Goal: Information Seeking & Learning: Learn about a topic

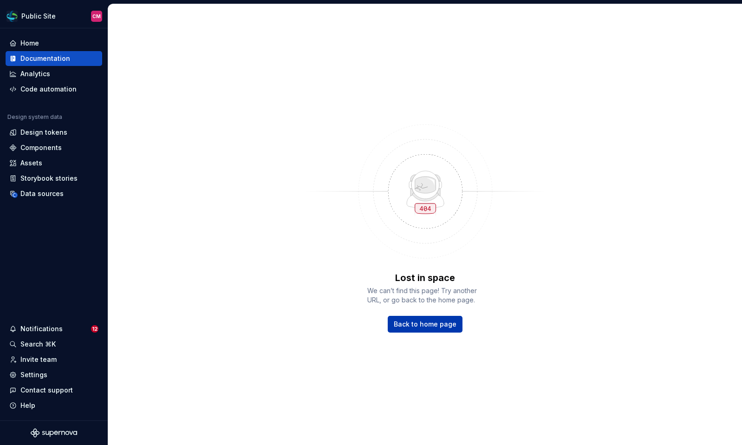
click at [418, 318] on link "Back to home page" at bounding box center [425, 324] width 75 height 17
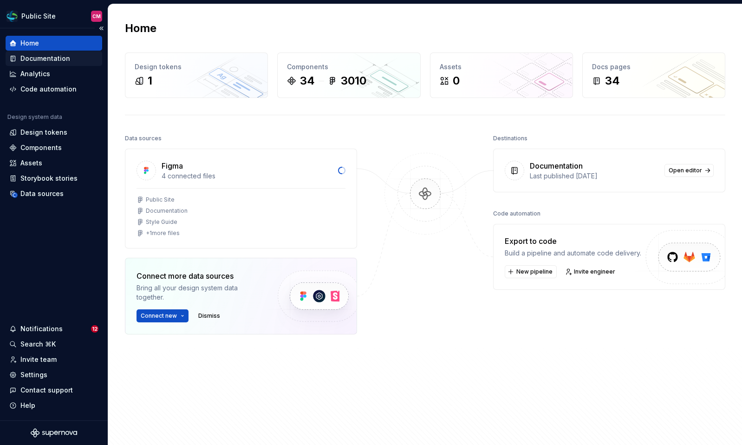
click at [54, 60] on div "Documentation" at bounding box center [45, 58] width 50 height 9
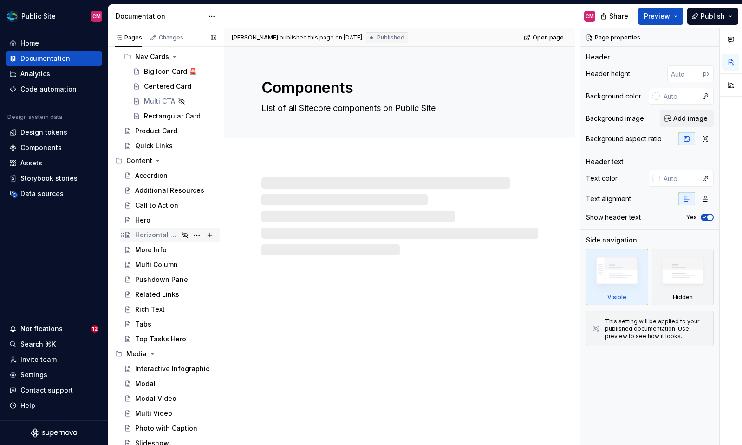
scroll to position [105, 0]
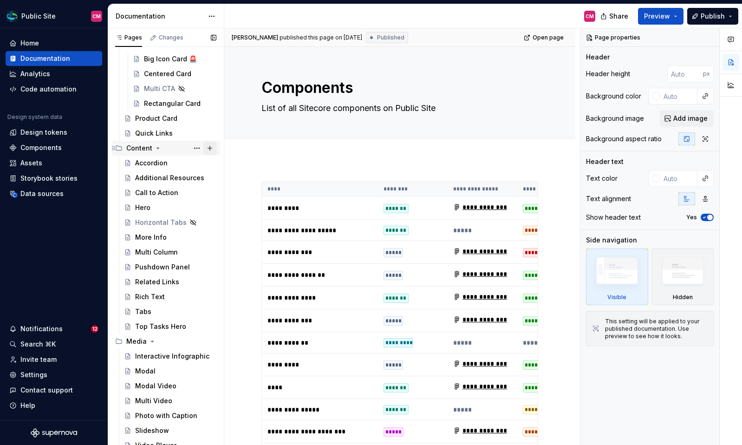
click at [212, 147] on button "Page tree" at bounding box center [209, 148] width 13 height 13
type textarea "*"
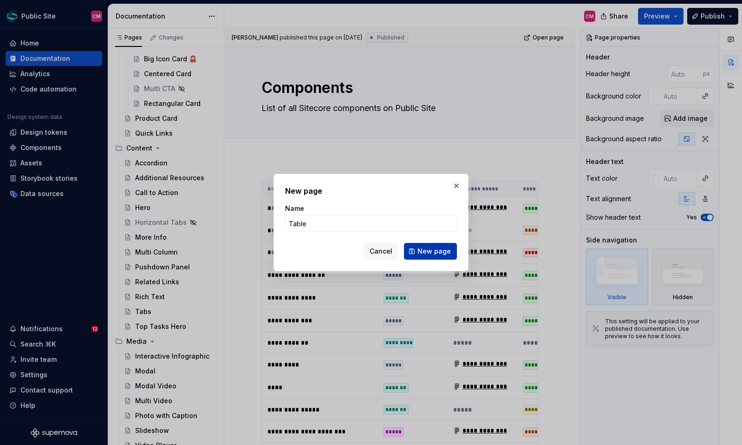
type input "Table"
click at [427, 253] on span "New page" at bounding box center [433, 251] width 33 height 9
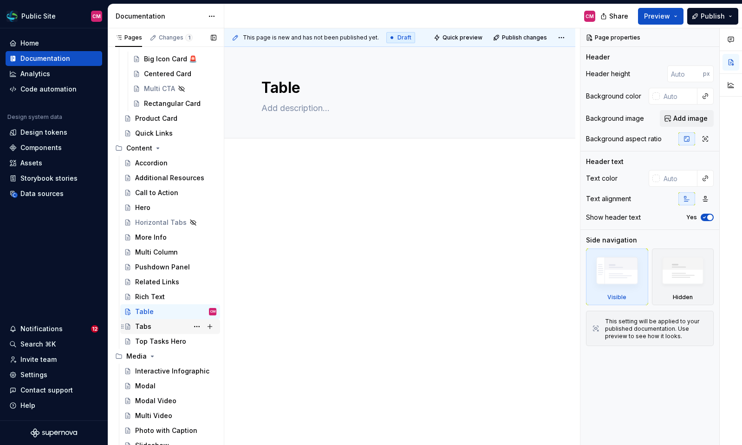
click at [154, 326] on div "Tabs" at bounding box center [175, 326] width 81 height 13
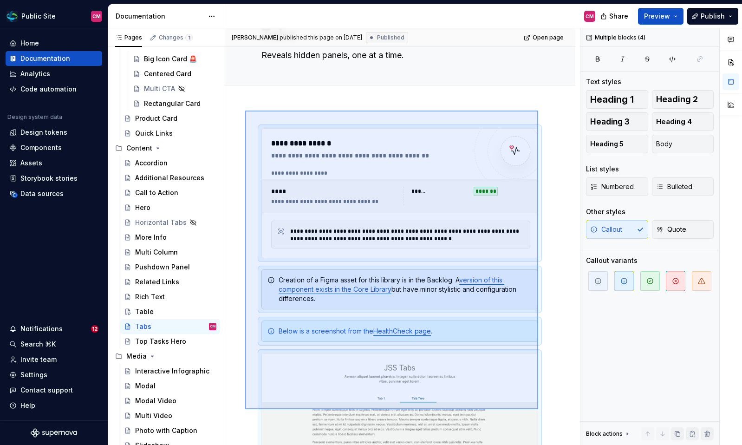
scroll to position [71, 0]
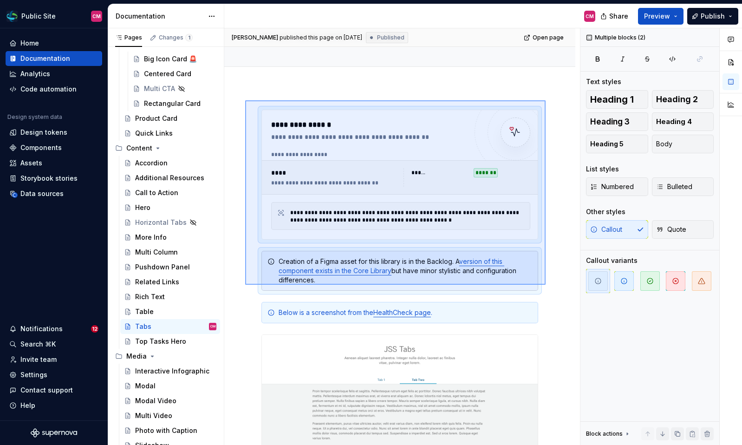
drag, startPoint x: 245, startPoint y: 172, endPoint x: 546, endPoint y: 284, distance: 320.7
click at [546, 285] on div "**********" at bounding box center [402, 236] width 356 height 417
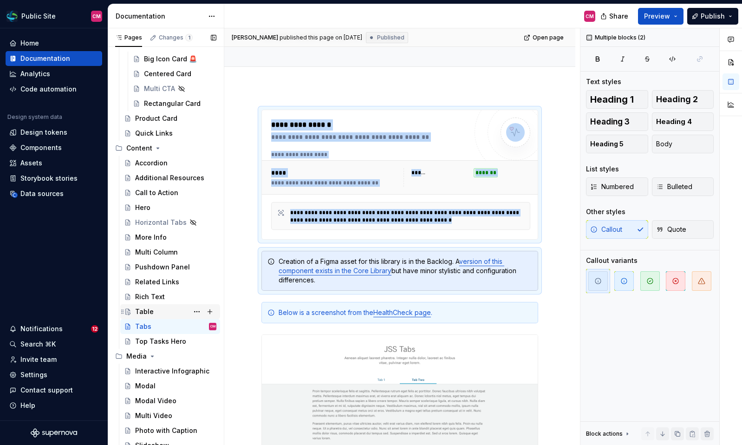
click at [164, 311] on div "Table" at bounding box center [175, 311] width 81 height 13
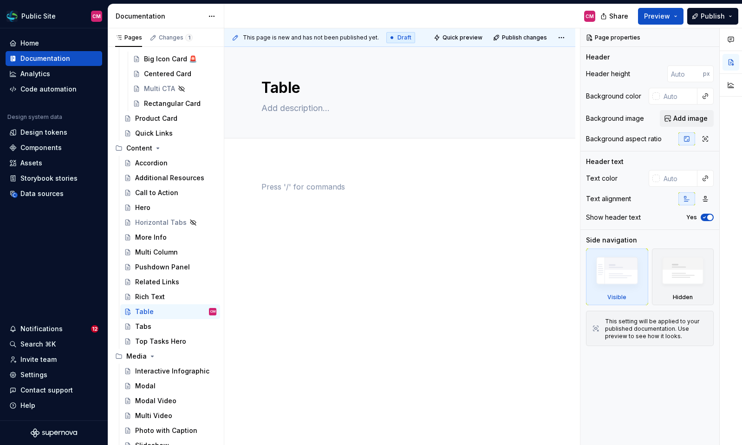
click at [280, 186] on p at bounding box center [399, 186] width 277 height 11
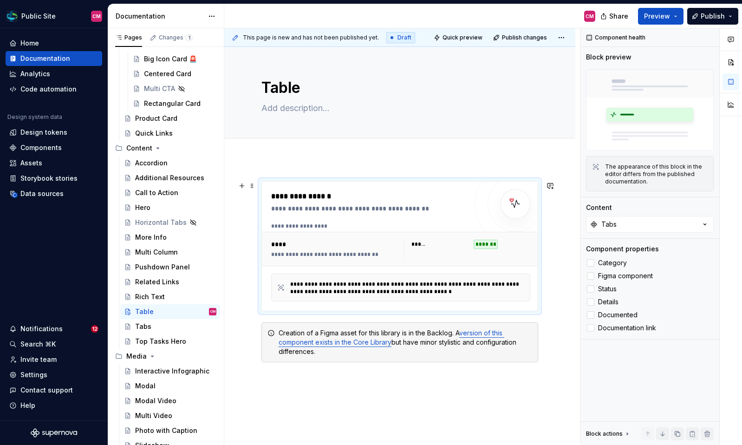
click at [336, 249] on div "**********" at bounding box center [334, 249] width 127 height 19
click at [638, 227] on button "Tabs" at bounding box center [650, 224] width 128 height 17
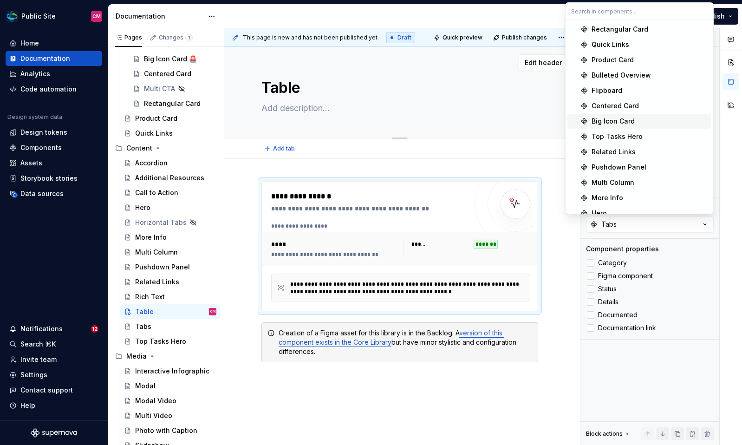
click at [365, 107] on textarea at bounding box center [398, 108] width 277 height 15
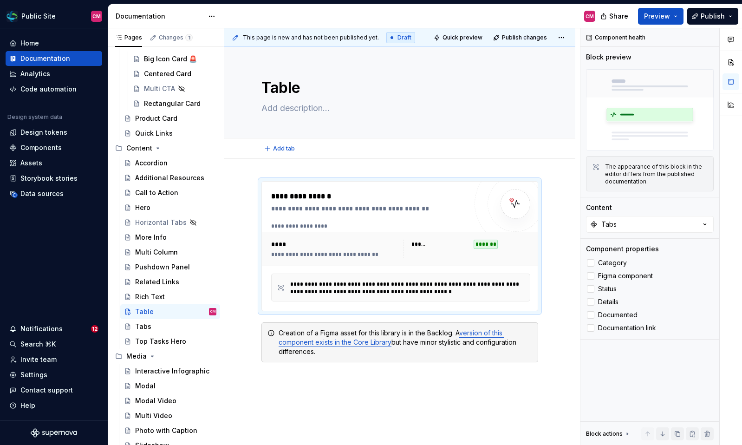
type textarea "*"
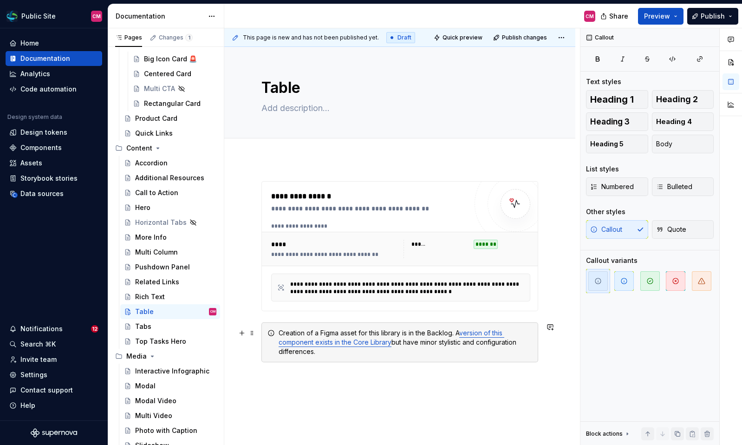
click at [415, 355] on div "Creation of a Figma asset for this library is in the Backlog. A version of this…" at bounding box center [405, 342] width 253 height 28
drag, startPoint x: 455, startPoint y: 331, endPoint x: 276, endPoint y: 334, distance: 179.7
click at [276, 334] on div "Creation of a Figma asset for this library is in the Backlog. A version of this…" at bounding box center [399, 342] width 277 height 40
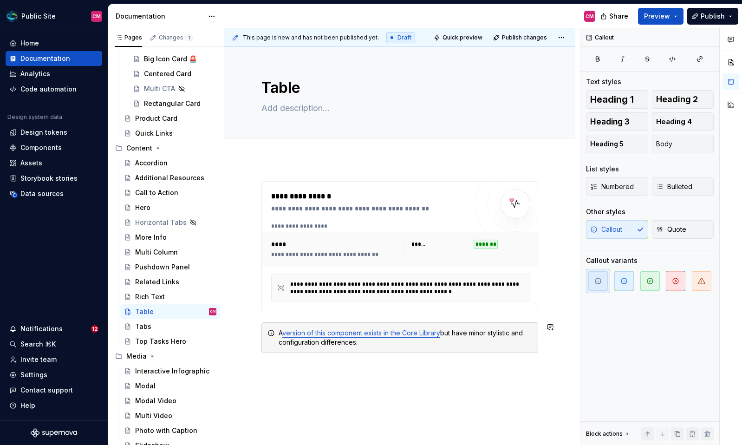
click at [312, 363] on div "**********" at bounding box center [399, 272] width 277 height 183
click at [311, 365] on div "**********" at bounding box center [399, 328] width 351 height 338
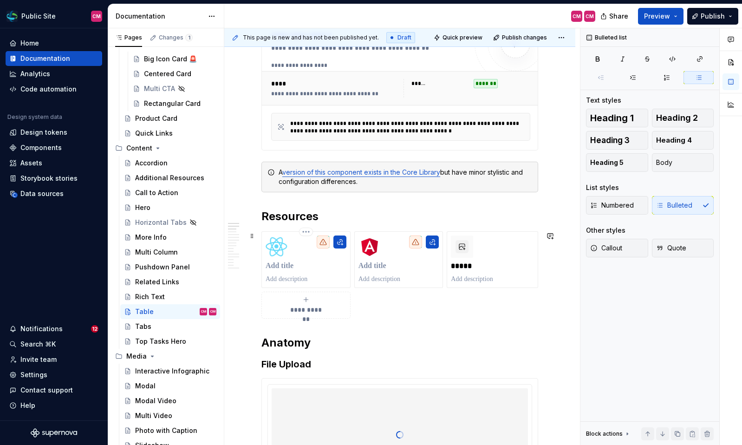
scroll to position [169, 0]
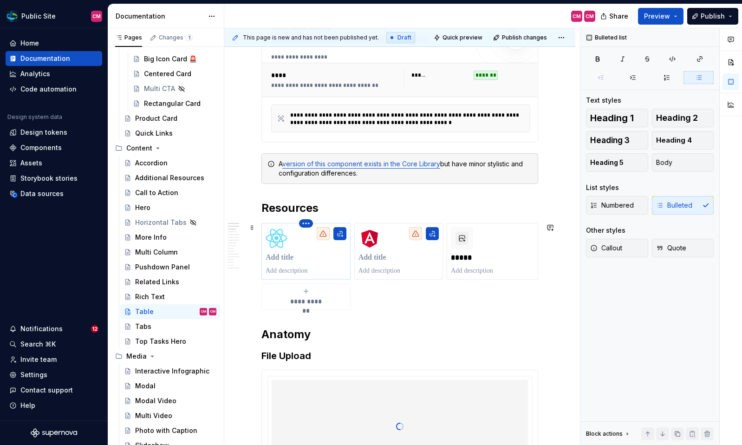
click at [309, 223] on html "Public Site CM Home Documentation Analytics Code automation Design system data …" at bounding box center [371, 222] width 742 height 445
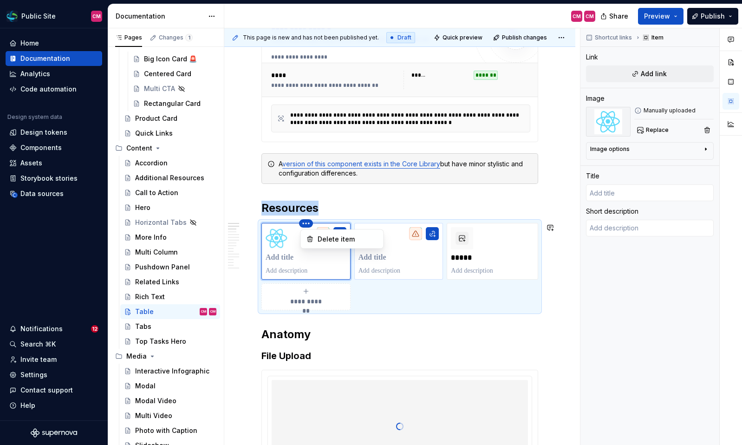
click at [408, 276] on html "Public Site CM Home Documentation Analytics Code automation Design system data …" at bounding box center [371, 222] width 742 height 445
click at [498, 266] on p at bounding box center [492, 270] width 83 height 9
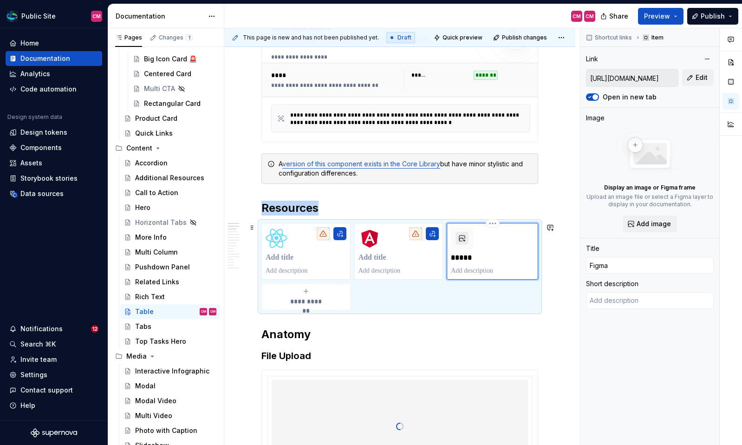
click at [465, 243] on button "button" at bounding box center [461, 238] width 13 height 13
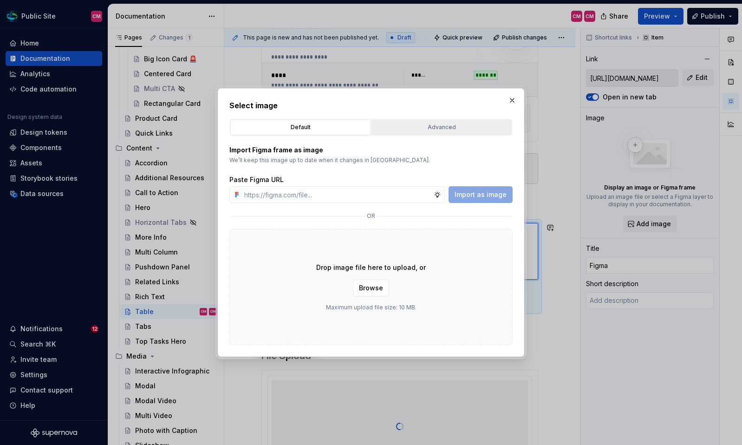
click at [426, 128] on div "Advanced" at bounding box center [442, 127] width 134 height 9
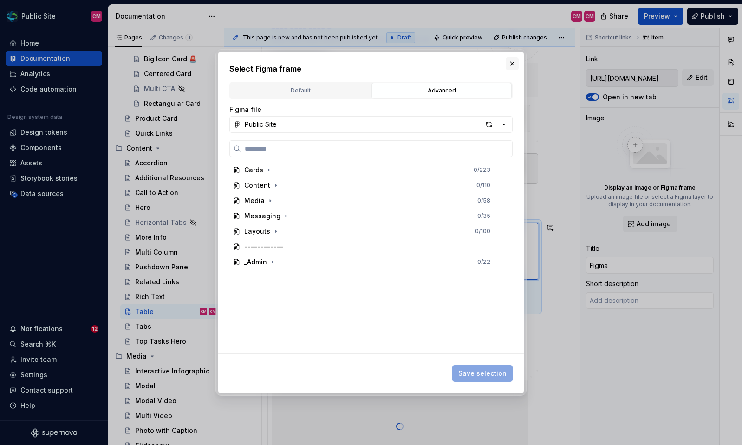
click at [516, 62] on button "button" at bounding box center [512, 63] width 13 height 13
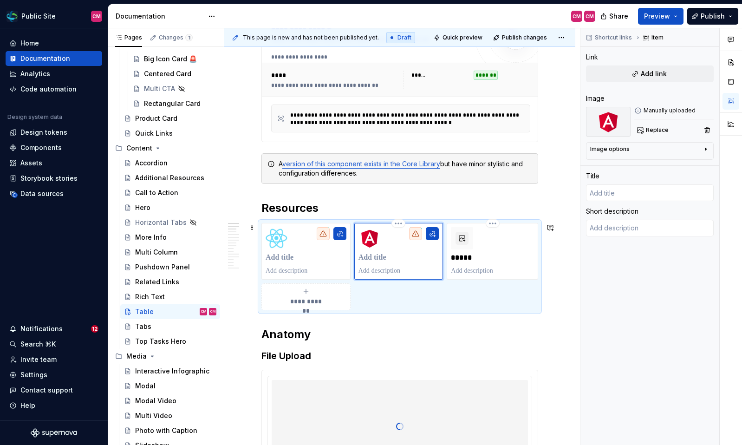
click at [390, 251] on div at bounding box center [398, 251] width 81 height 48
click at [370, 238] on img at bounding box center [369, 238] width 22 height 22
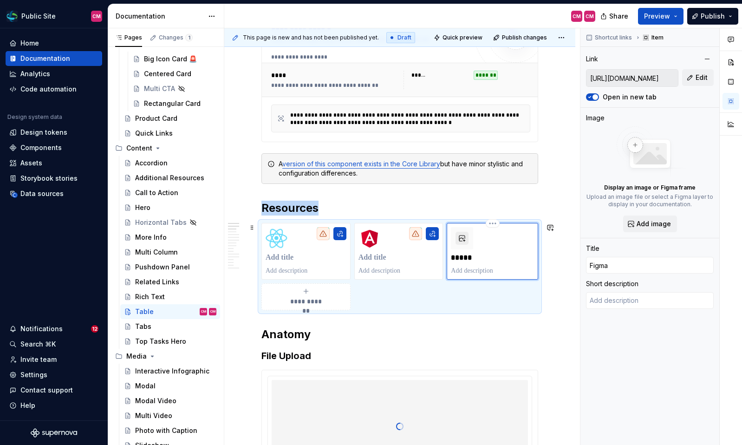
click at [468, 234] on button "button" at bounding box center [461, 238] width 13 height 13
type textarea "*"
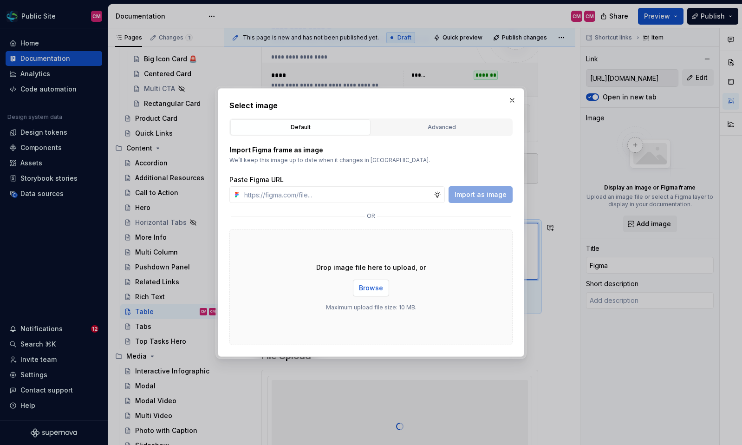
click at [377, 286] on span "Browse" at bounding box center [371, 287] width 24 height 9
click at [421, 136] on div "Default Advanced" at bounding box center [370, 127] width 283 height 18
click at [425, 131] on div "Advanced" at bounding box center [442, 127] width 134 height 9
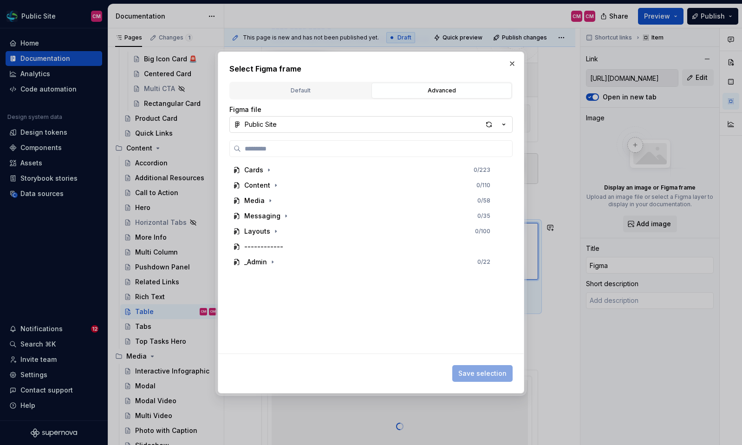
click at [366, 125] on button "Public Site" at bounding box center [370, 124] width 283 height 17
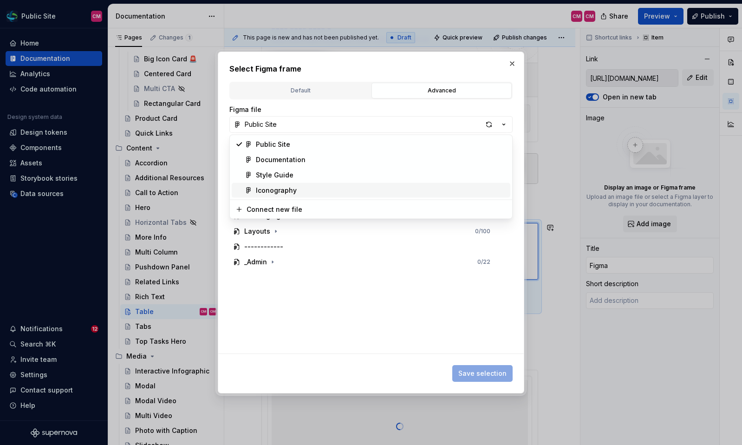
click at [314, 189] on div "Iconography" at bounding box center [381, 190] width 251 height 9
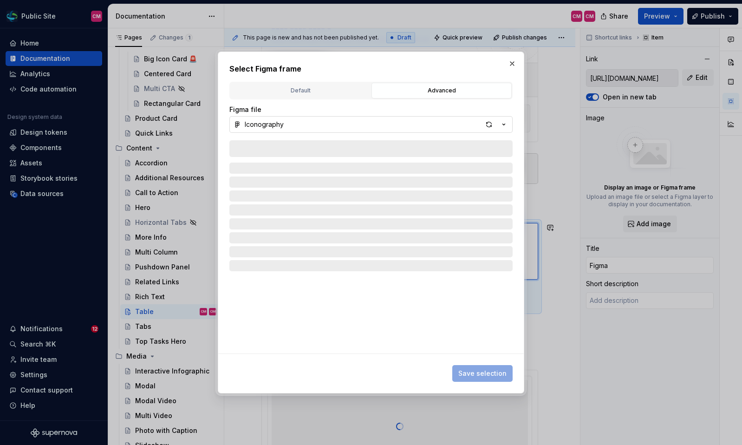
click at [313, 123] on button "Iconography" at bounding box center [370, 124] width 283 height 17
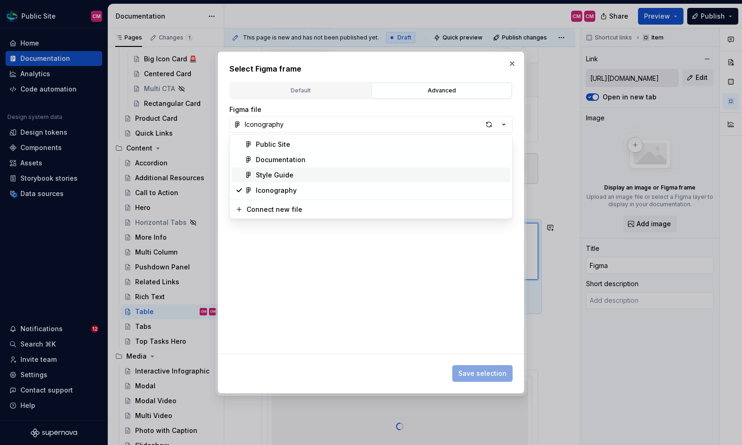
click at [291, 170] on div "Style Guide" at bounding box center [275, 174] width 38 height 9
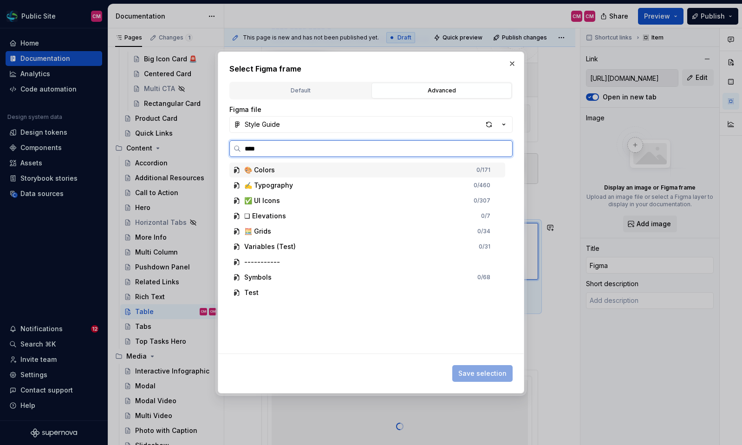
type input "*****"
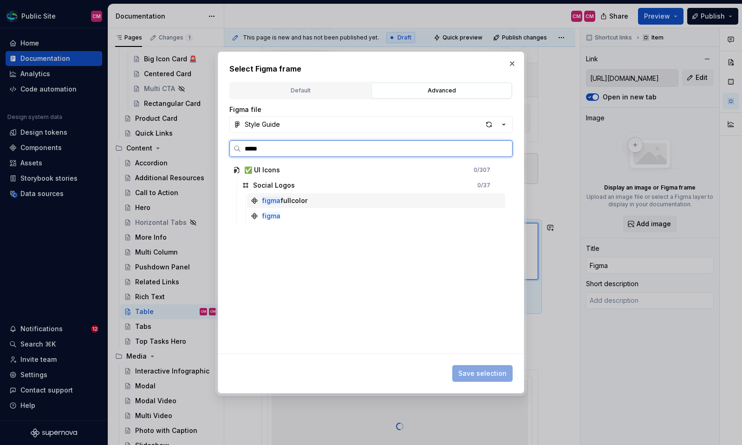
click at [282, 204] on div "figma fullcolor" at bounding box center [284, 200] width 45 height 9
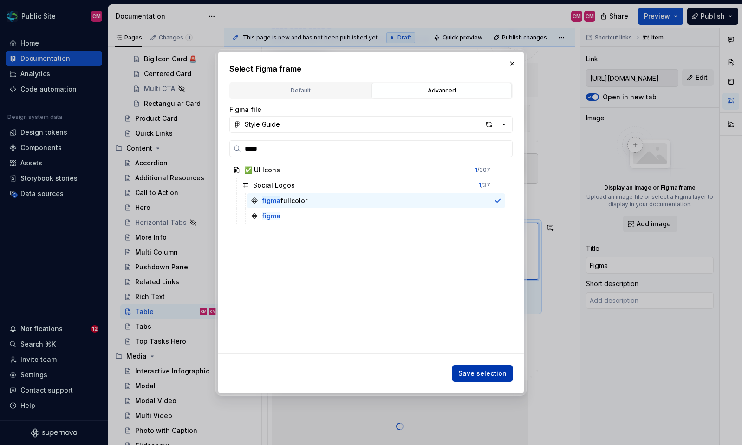
click at [499, 377] on span "Save selection" at bounding box center [482, 373] width 48 height 9
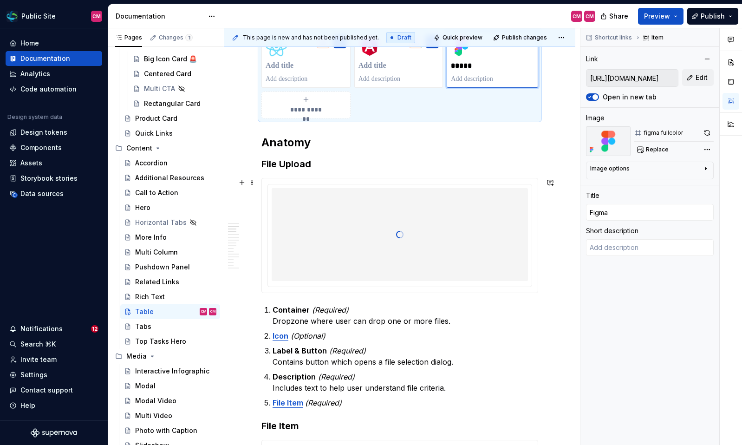
scroll to position [362, 0]
click at [387, 232] on div at bounding box center [400, 233] width 256 height 93
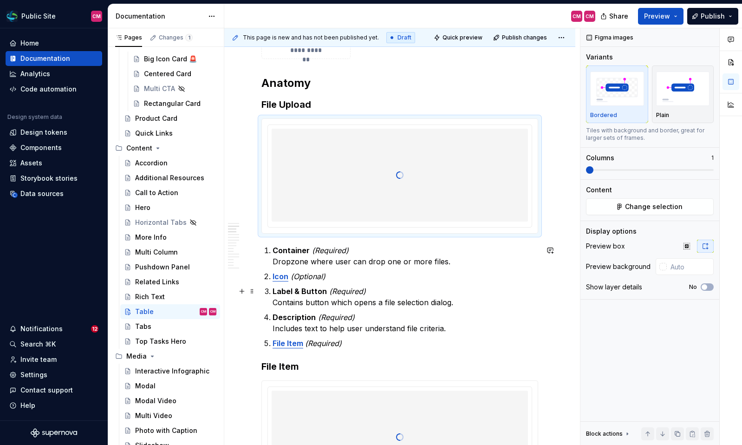
scroll to position [440, 0]
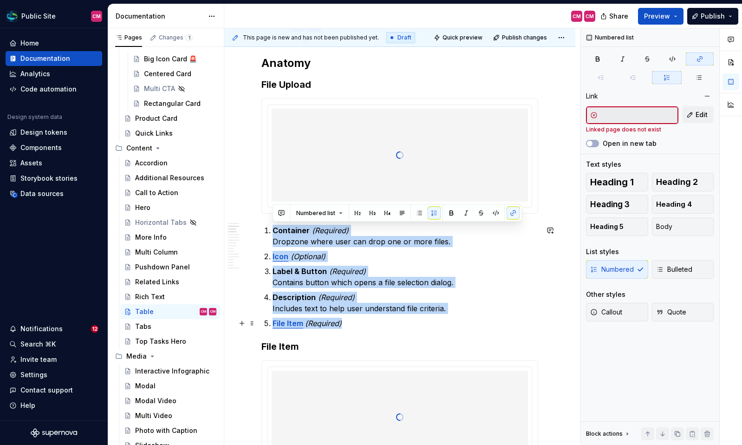
drag, startPoint x: 272, startPoint y: 232, endPoint x: 362, endPoint y: 327, distance: 131.0
click at [362, 327] on ol "Container (Required) Dropzone where user can drop one or more files. Icon (Opti…" at bounding box center [406, 277] width 266 height 104
click at [362, 327] on p "File Item (Required)" at bounding box center [406, 323] width 266 height 11
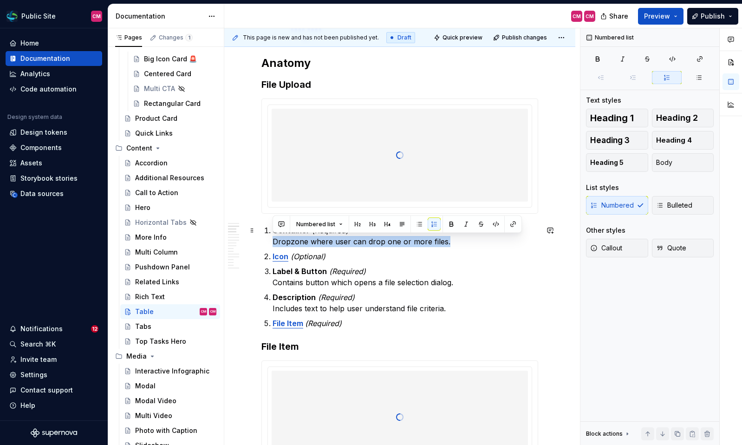
drag, startPoint x: 452, startPoint y: 241, endPoint x: 257, endPoint y: 241, distance: 195.5
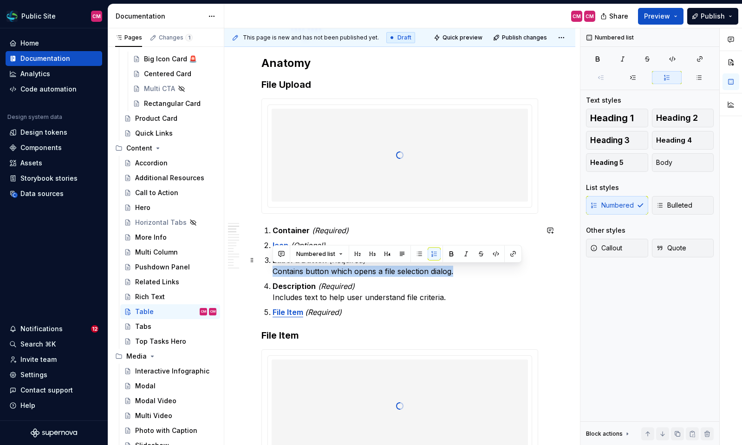
drag, startPoint x: 458, startPoint y: 270, endPoint x: 260, endPoint y: 270, distance: 197.8
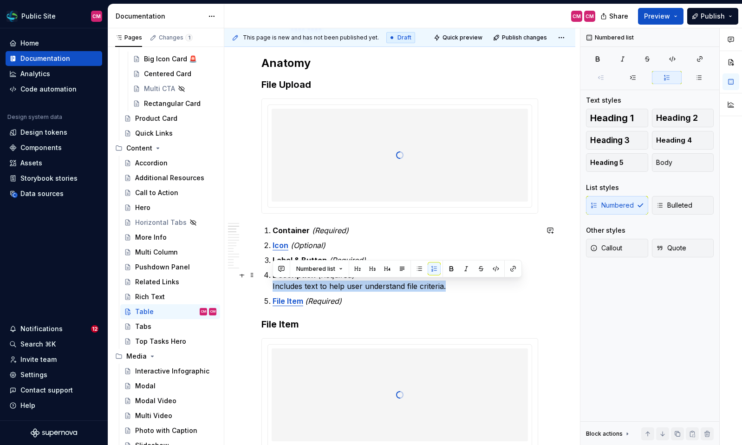
drag, startPoint x: 416, startPoint y: 286, endPoint x: 261, endPoint y: 288, distance: 155.1
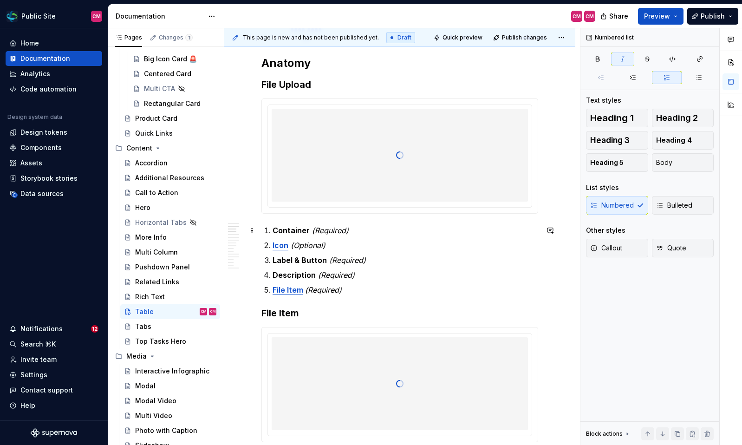
click at [287, 225] on p "Container (Required)" at bounding box center [406, 230] width 266 height 11
click at [295, 228] on strong "Placeholder" at bounding box center [295, 230] width 44 height 9
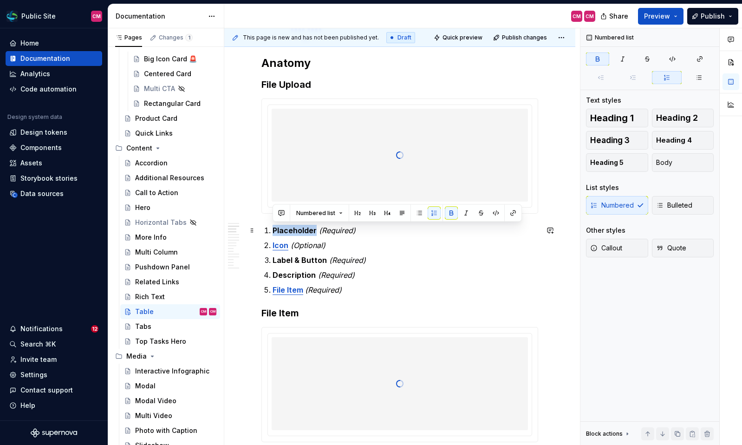
copy strong "Placeholder"
click at [276, 247] on strong "Icon" at bounding box center [281, 244] width 16 height 9
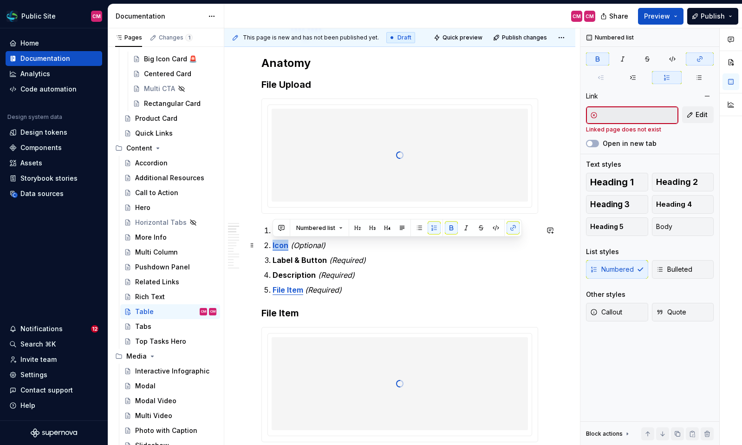
click at [276, 247] on strong "Icon" at bounding box center [281, 244] width 16 height 9
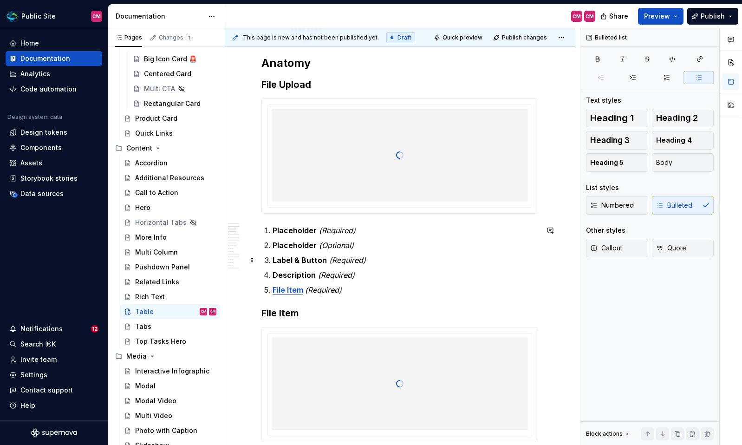
click at [277, 258] on strong "Label & Button" at bounding box center [300, 259] width 54 height 9
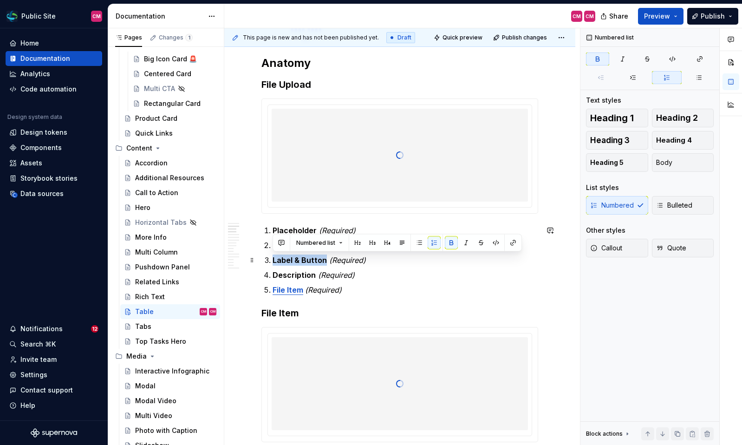
drag, startPoint x: 325, startPoint y: 260, endPoint x: 267, endPoint y: 260, distance: 57.1
click at [273, 260] on li "Label & Button (Required)" at bounding box center [406, 259] width 266 height 11
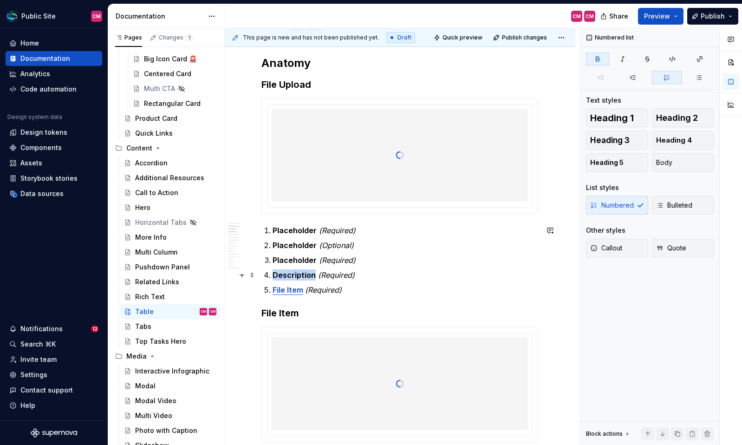
drag, startPoint x: 313, startPoint y: 274, endPoint x: 265, endPoint y: 274, distance: 48.7
click at [273, 274] on li "Description (Required)" at bounding box center [406, 274] width 266 height 11
drag, startPoint x: 303, startPoint y: 291, endPoint x: 267, endPoint y: 291, distance: 35.7
click at [273, 291] on li "File Item (Required)" at bounding box center [406, 289] width 266 height 11
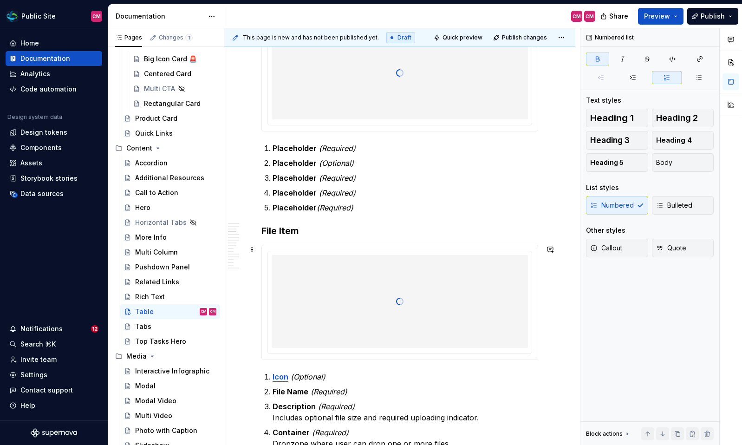
scroll to position [531, 0]
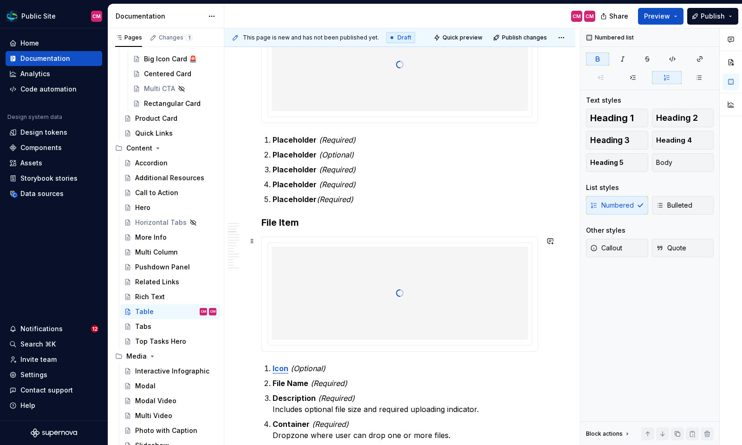
click at [315, 311] on div at bounding box center [400, 293] width 256 height 93
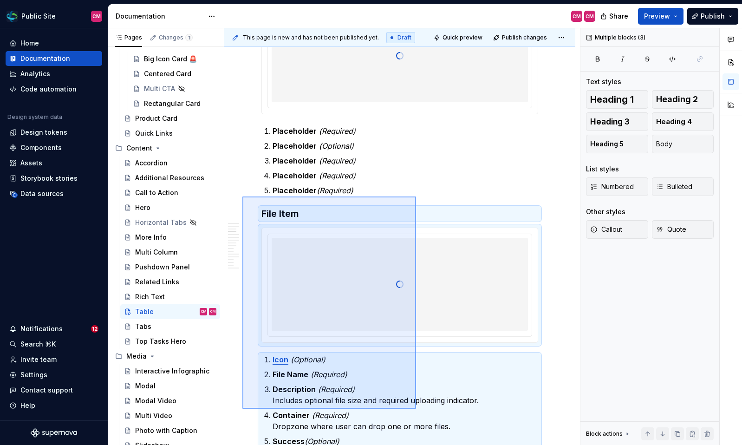
scroll to position [630, 0]
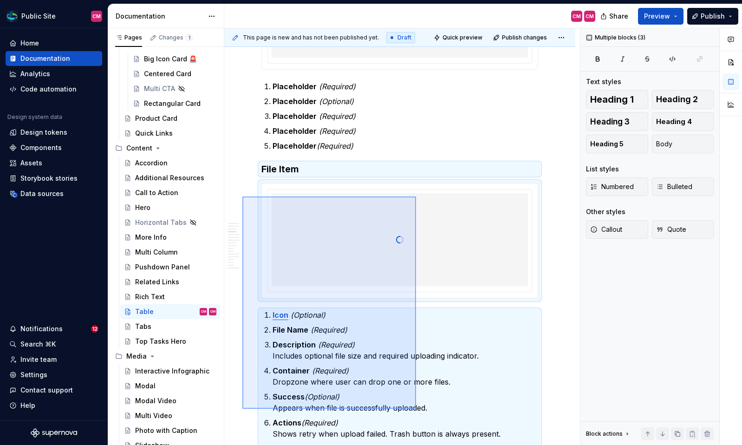
drag, startPoint x: 242, startPoint y: 213, endPoint x: 416, endPoint y: 409, distance: 262.1
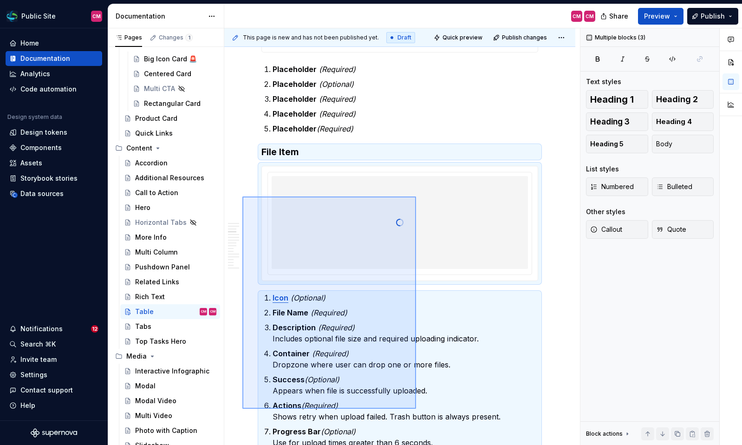
click at [416, 409] on div "**********" at bounding box center [402, 236] width 356 height 417
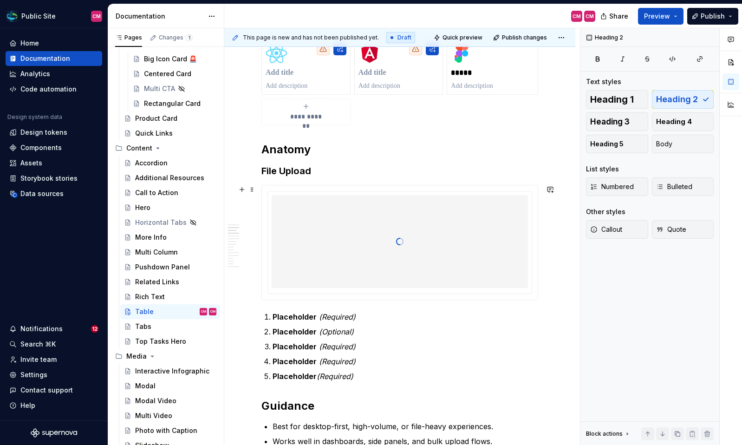
scroll to position [331, 0]
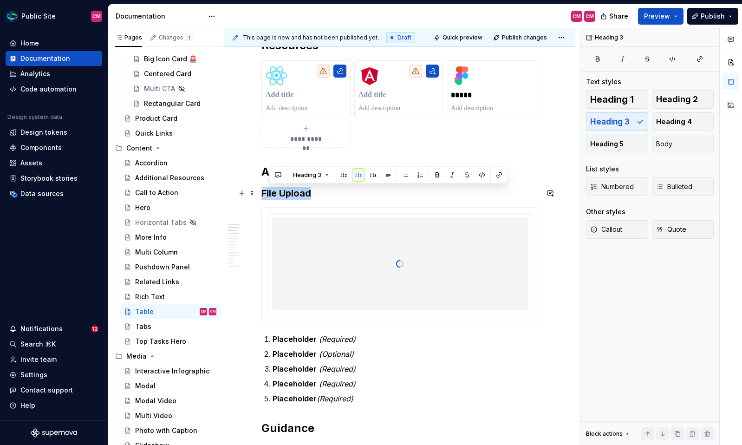
drag, startPoint x: 285, startPoint y: 195, endPoint x: 227, endPoint y: 195, distance: 57.6
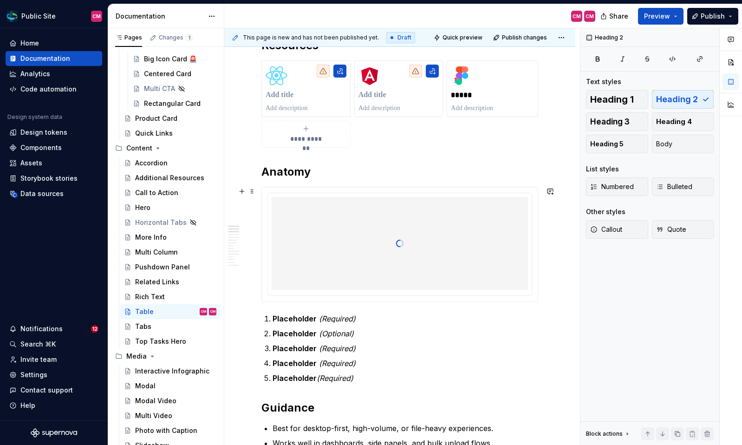
click at [386, 226] on div at bounding box center [400, 243] width 256 height 93
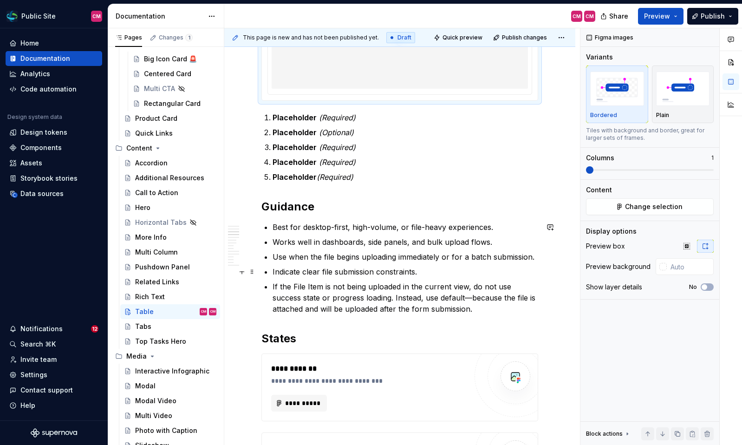
scroll to position [579, 0]
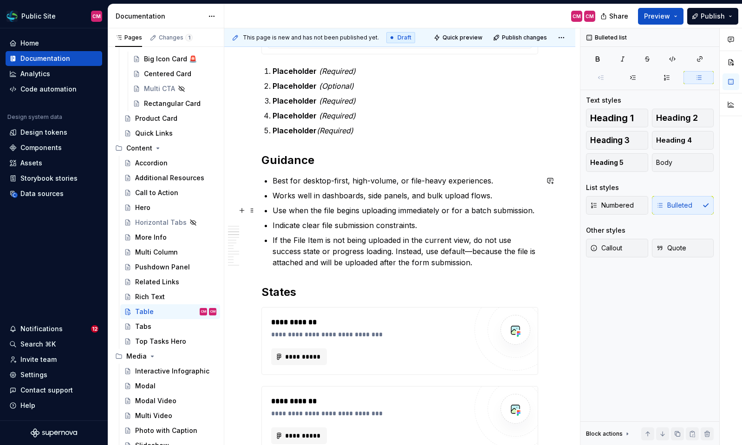
click at [347, 204] on ul "Best for desktop-first, high-volume, or file-heavy experiences. Works well in d…" at bounding box center [406, 221] width 266 height 93
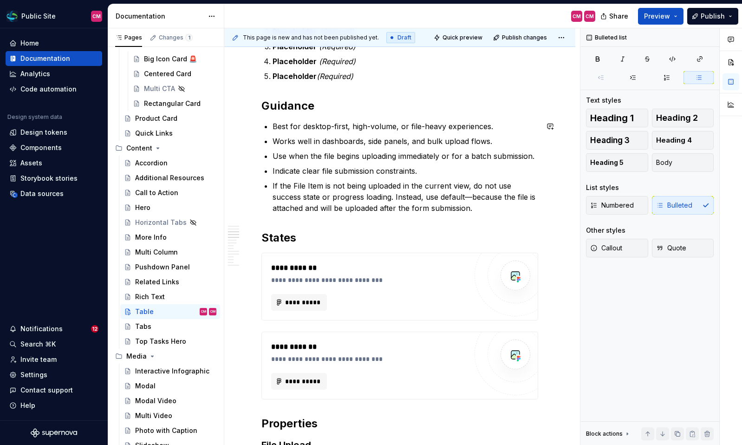
scroll to position [689, 0]
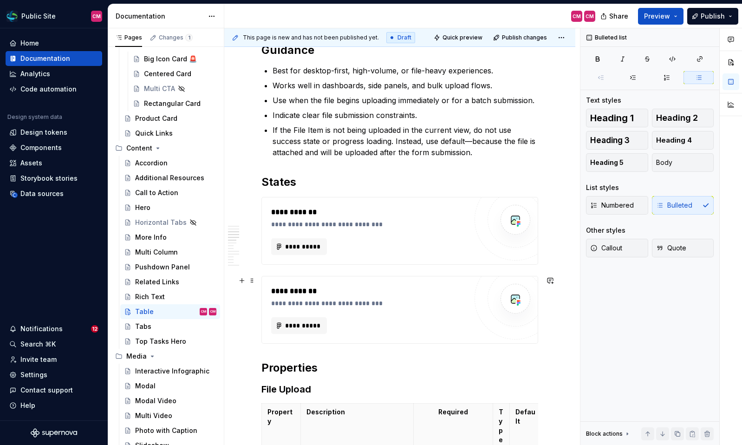
click at [345, 305] on div "**********" at bounding box center [371, 303] width 201 height 9
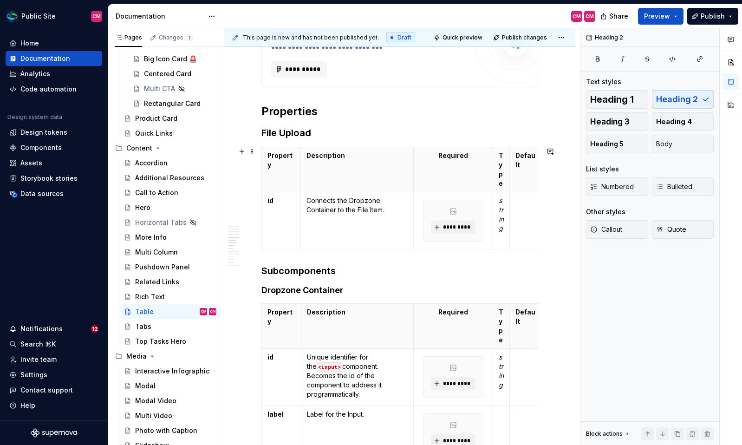
scroll to position [858, 0]
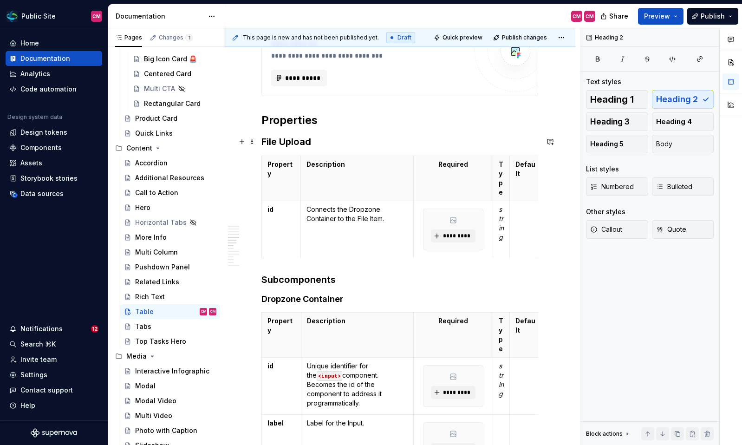
click at [289, 143] on h3 "File Upload" at bounding box center [399, 141] width 277 height 13
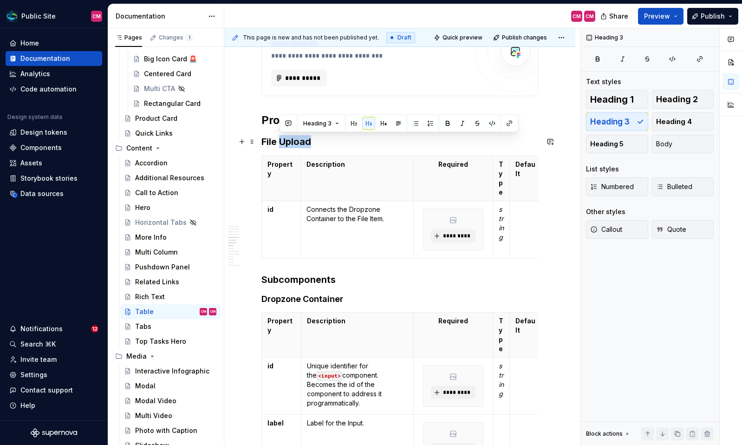
click at [289, 143] on h3 "File Upload" at bounding box center [399, 141] width 277 height 13
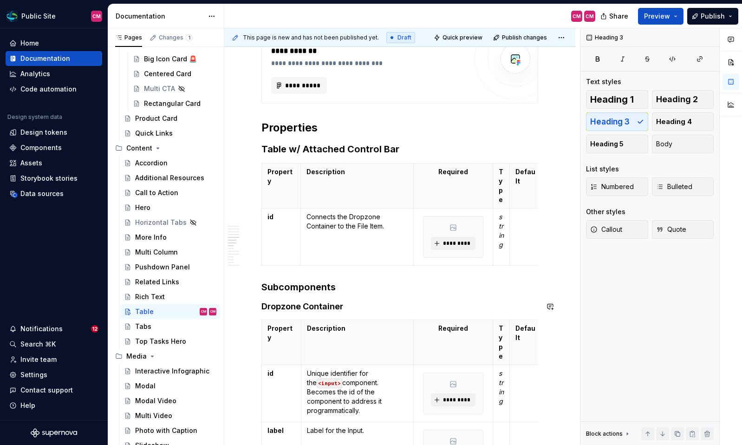
scroll to position [814, 0]
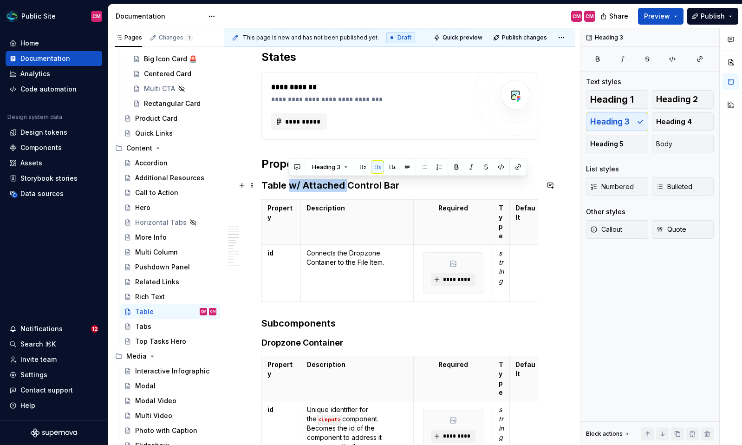
drag, startPoint x: 347, startPoint y: 183, endPoint x: 291, endPoint y: 182, distance: 55.7
click at [291, 182] on h3 "Table w/ Attached Control Bar" at bounding box center [399, 185] width 277 height 13
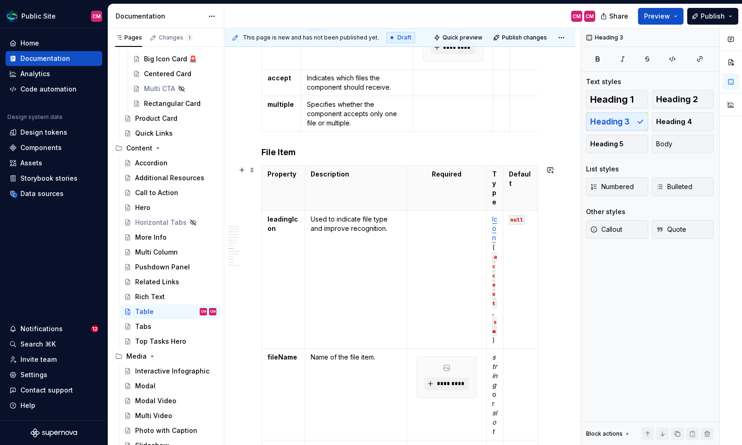
scroll to position [1316, 0]
click at [253, 170] on span at bounding box center [251, 170] width 7 height 13
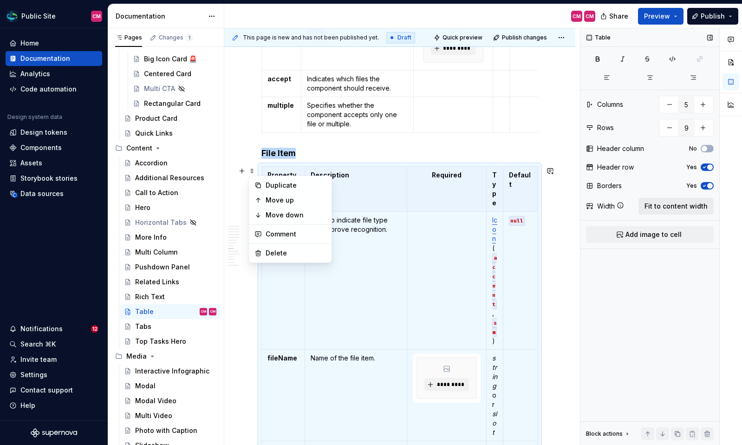
click at [692, 201] on span "Fit to content width" at bounding box center [675, 205] width 63 height 9
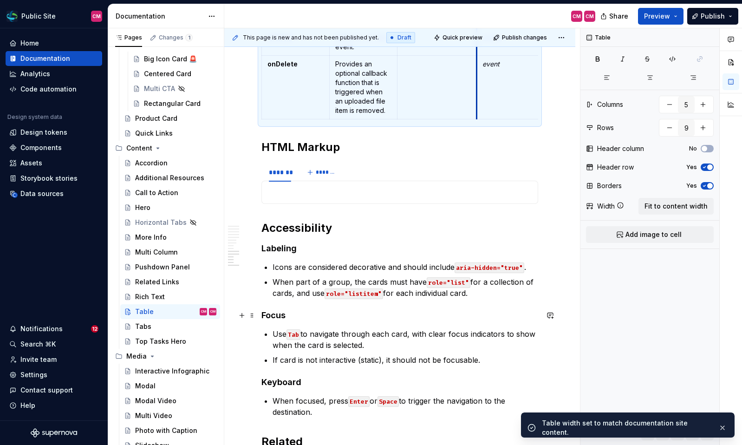
scroll to position [1847, 0]
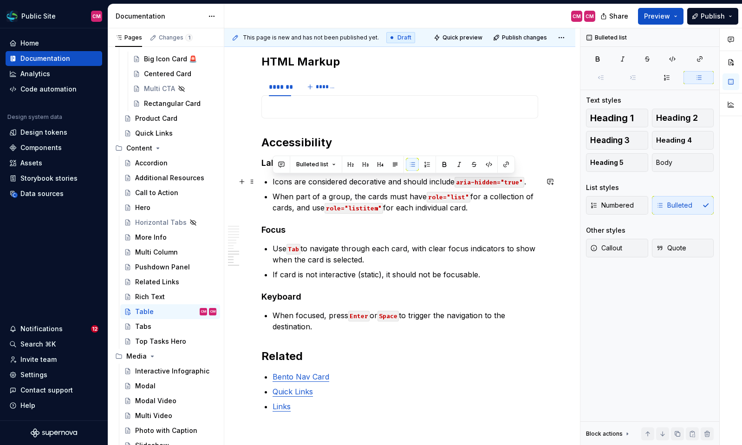
drag, startPoint x: 489, startPoint y: 208, endPoint x: 265, endPoint y: 177, distance: 226.4
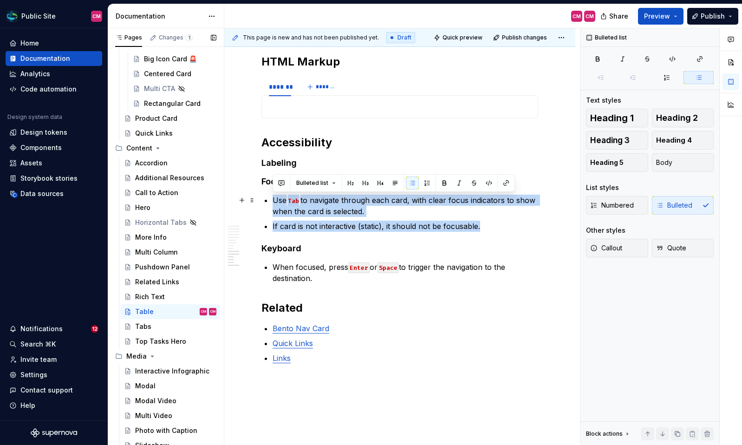
drag, startPoint x: 406, startPoint y: 225, endPoint x: 223, endPoint y: 199, distance: 184.8
click at [223, 199] on div "Pages Changes 1 Add Accessibility guide for tree Page tree. Navigate the tree w…" at bounding box center [425, 238] width 634 height 421
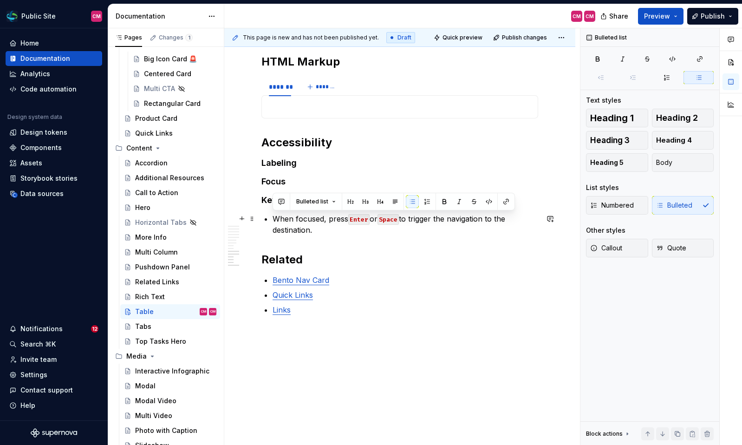
drag, startPoint x: 323, startPoint y: 233, endPoint x: 259, endPoint y: 219, distance: 66.0
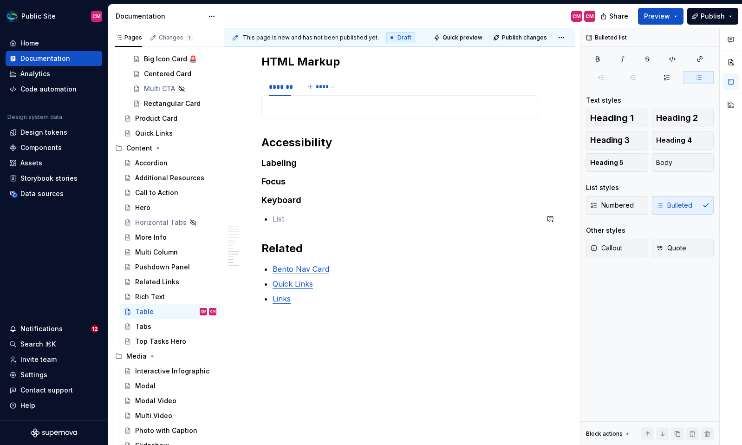
scroll to position [1823, 0]
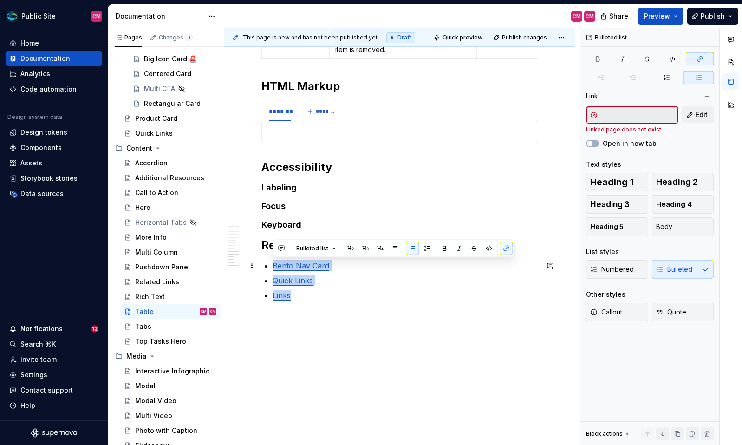
drag, startPoint x: 298, startPoint y: 298, endPoint x: 273, endPoint y: 264, distance: 42.3
click at [273, 264] on ul "Bento Nav Card Quick Links Links" at bounding box center [406, 280] width 266 height 41
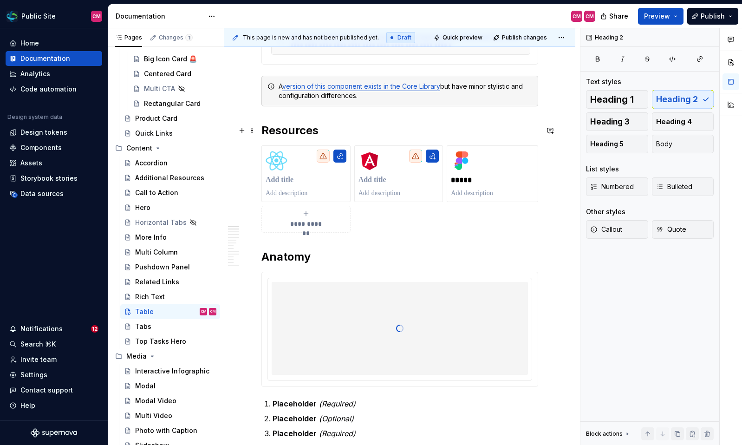
scroll to position [90, 0]
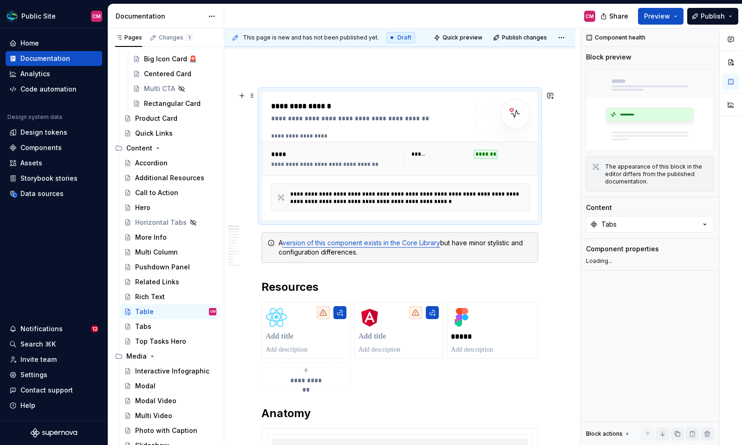
click at [393, 135] on div "**********" at bounding box center [403, 135] width 264 height 7
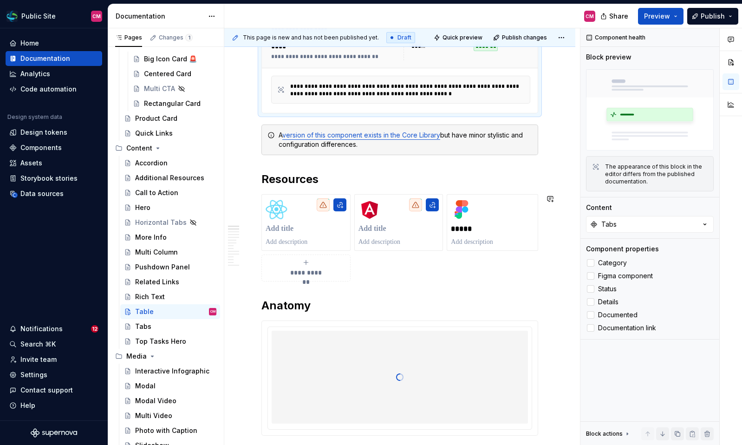
scroll to position [265, 0]
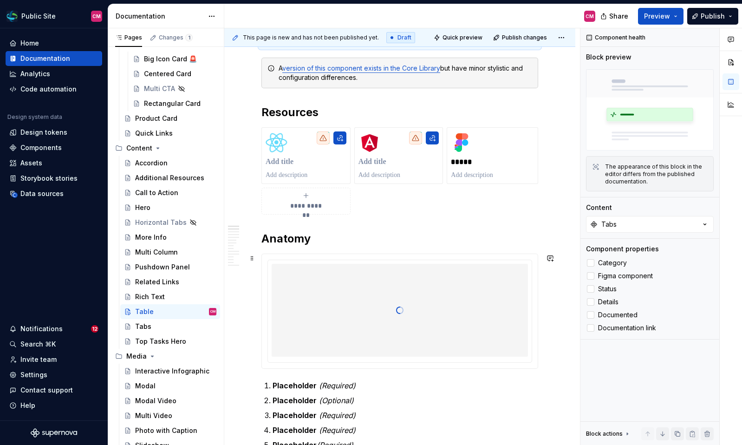
click at [403, 277] on div at bounding box center [400, 310] width 256 height 93
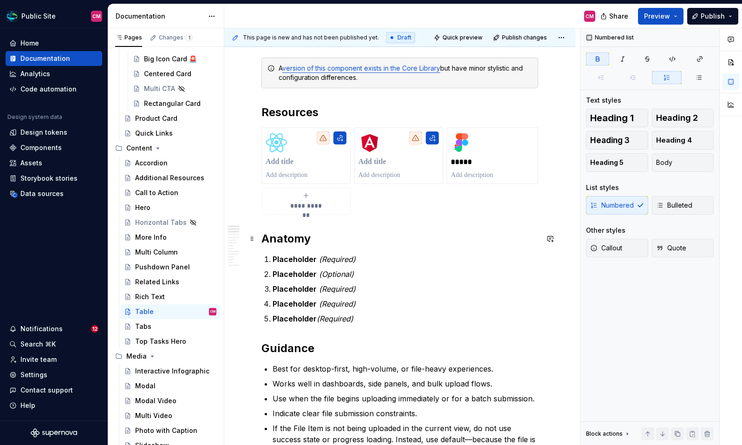
click at [324, 242] on h2 "Anatomy" at bounding box center [399, 238] width 277 height 15
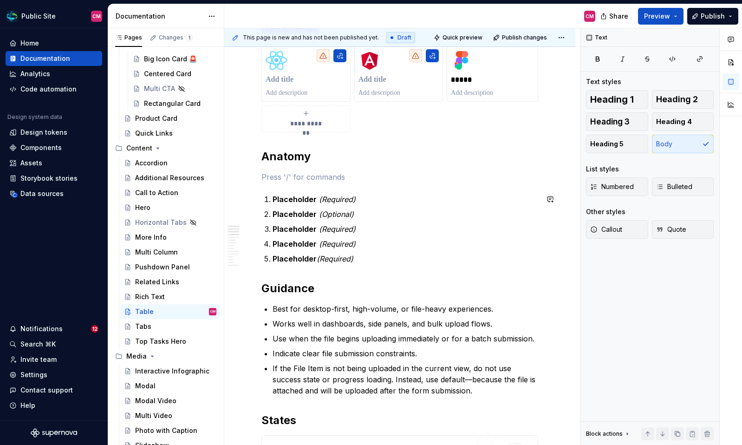
scroll to position [363, 0]
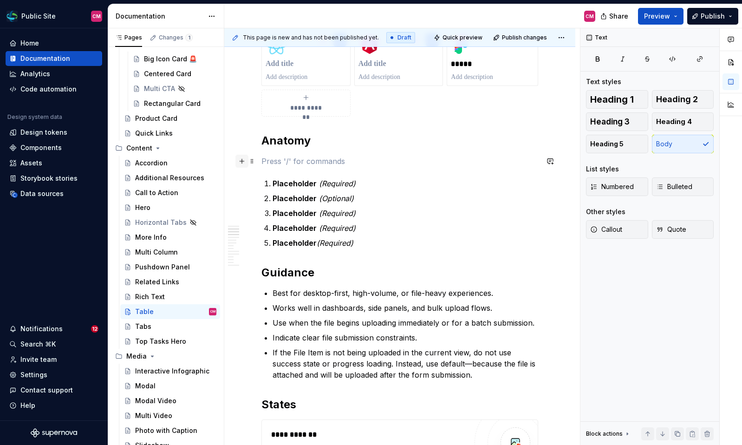
click at [236, 159] on button "button" at bounding box center [241, 161] width 13 height 13
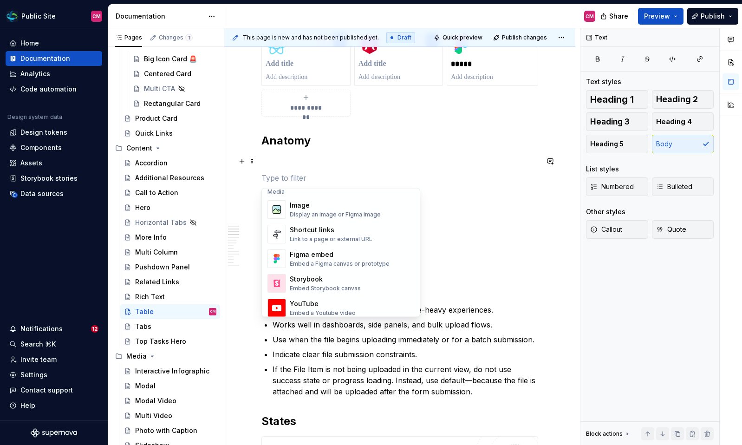
scroll to position [401, 0]
click at [331, 213] on div "Display an image or Figma image" at bounding box center [335, 214] width 91 height 7
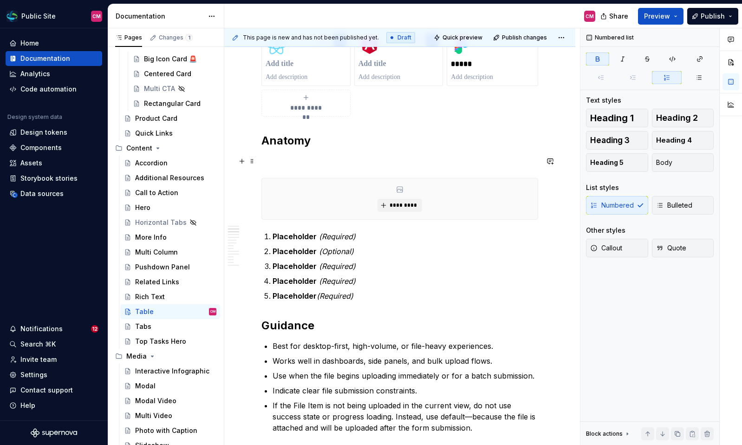
click at [291, 160] on p at bounding box center [399, 161] width 277 height 11
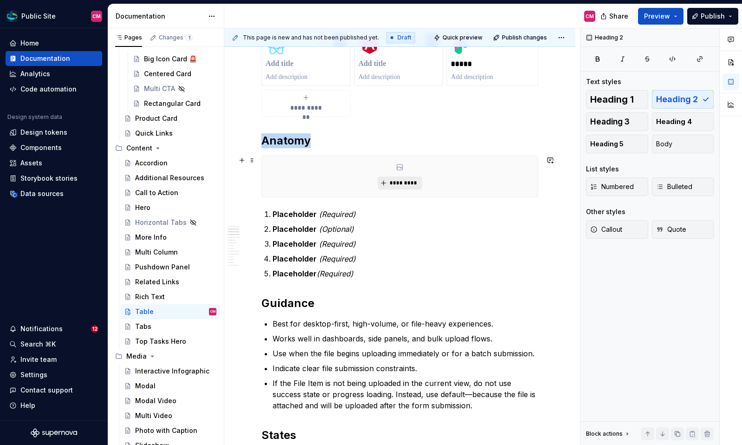
click at [388, 178] on button "*********" at bounding box center [399, 182] width 44 height 13
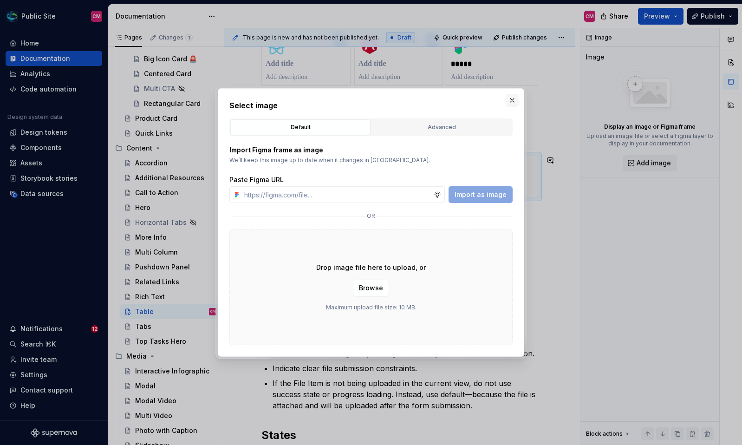
click at [512, 99] on button "button" at bounding box center [512, 100] width 13 height 13
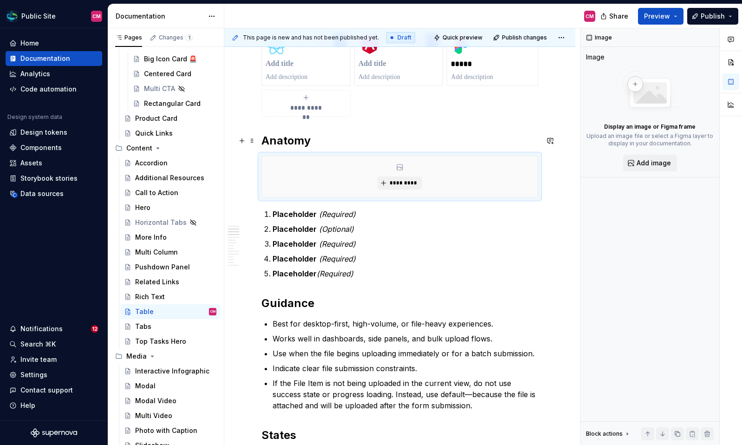
click at [360, 145] on h2 "Anatomy" at bounding box center [399, 140] width 277 height 15
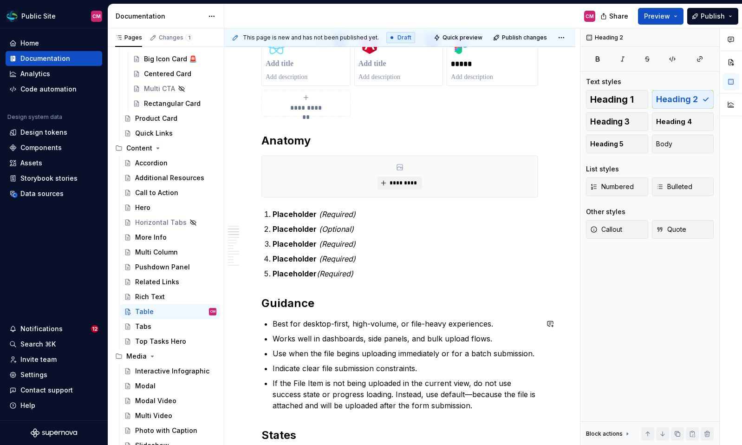
type textarea "*"
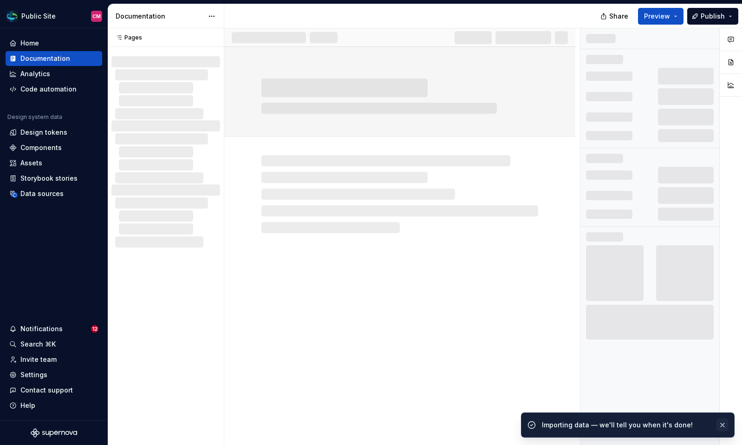
click at [723, 428] on button "button" at bounding box center [722, 424] width 12 height 13
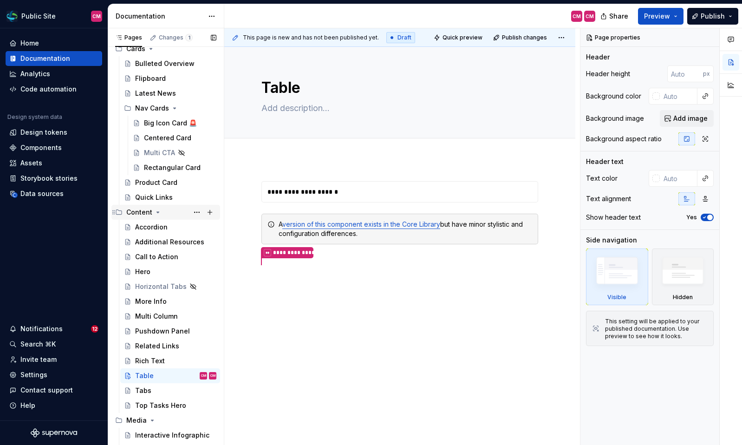
scroll to position [42, 0]
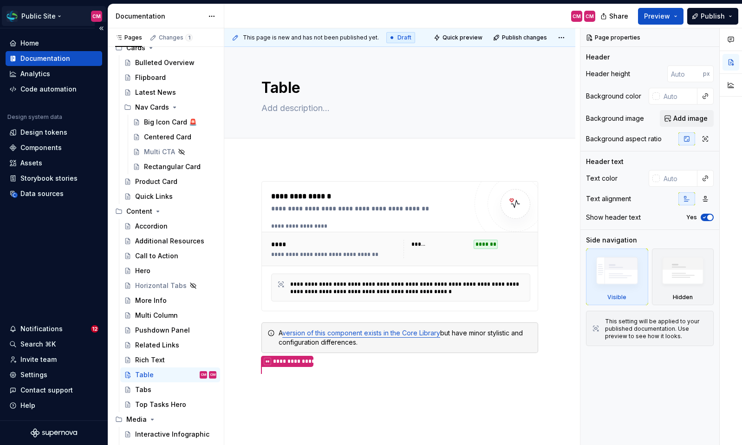
click at [52, 13] on html "Public Site CM Home Documentation Analytics Code automation Design system data …" at bounding box center [371, 222] width 742 height 445
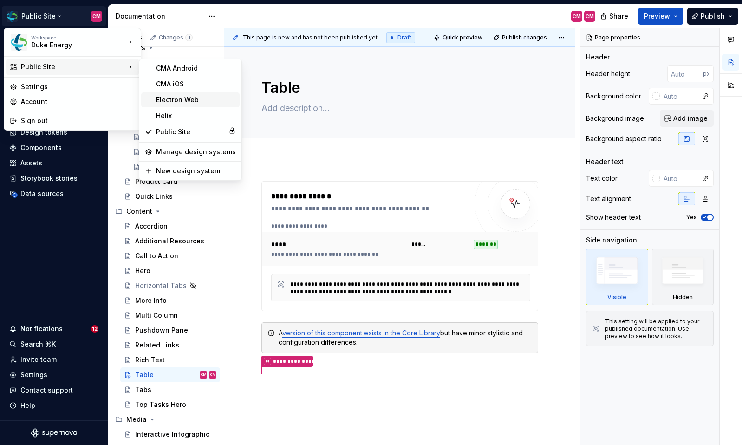
click at [169, 101] on div "Electron Web" at bounding box center [196, 99] width 80 height 9
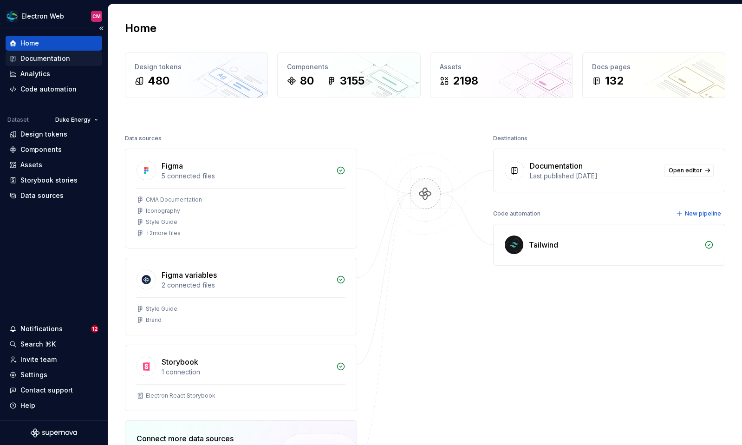
click at [57, 62] on div "Documentation" at bounding box center [45, 58] width 50 height 9
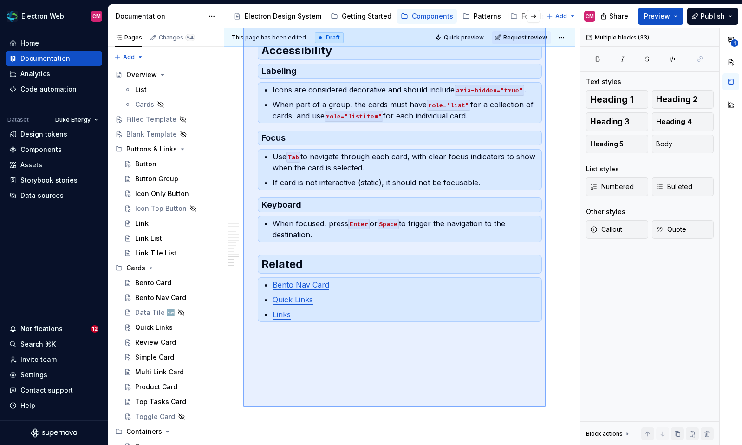
scroll to position [2164, 0]
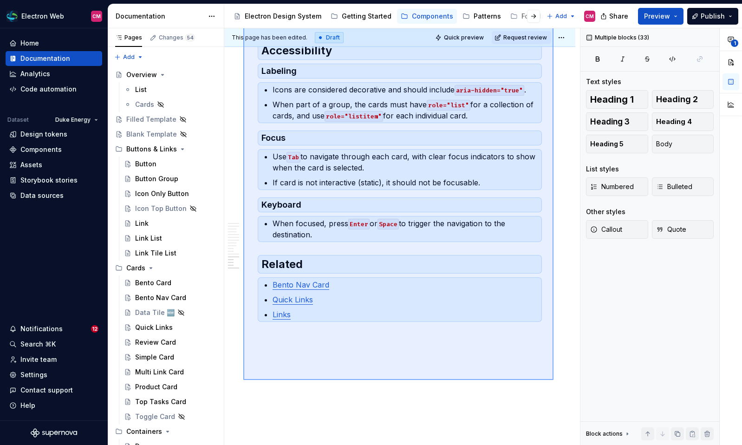
drag, startPoint x: 243, startPoint y: 91, endPoint x: 553, endPoint y: 380, distance: 424.1
click at [553, 380] on div "**********" at bounding box center [402, 236] width 356 height 417
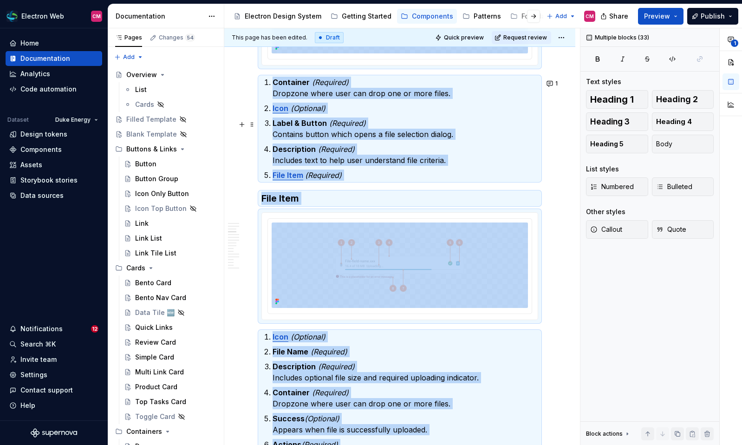
scroll to position [0, 0]
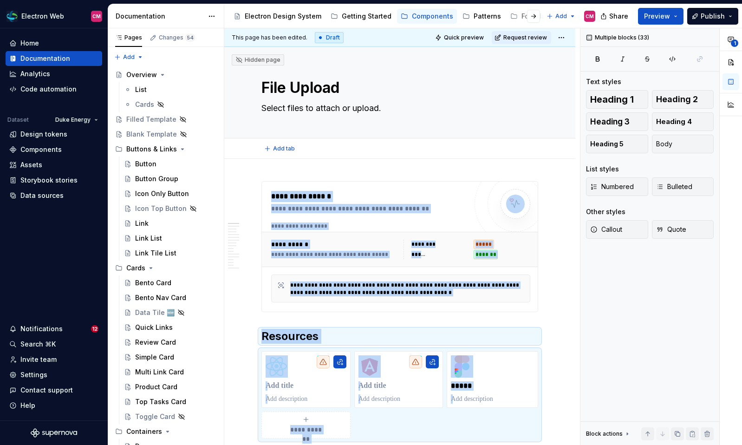
type textarea "*"
